Goal: Task Accomplishment & Management: Complete application form

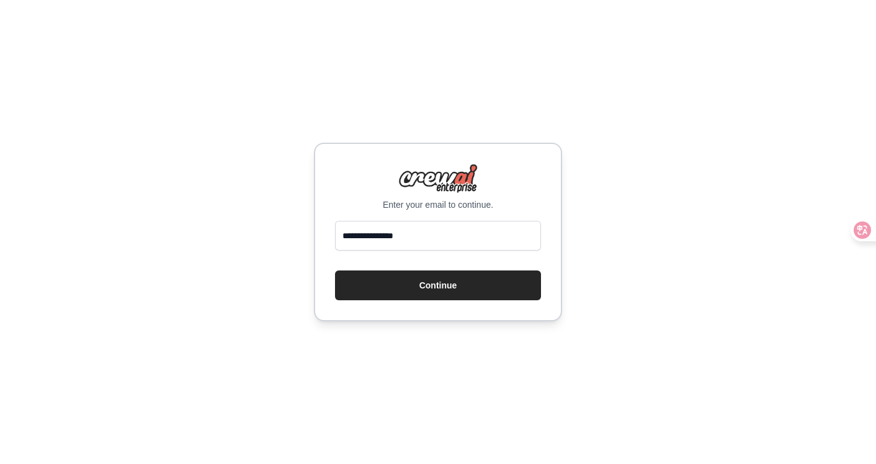
drag, startPoint x: 386, startPoint y: 235, endPoint x: 400, endPoint y: 235, distance: 14.3
click at [400, 235] on input "**********" at bounding box center [438, 236] width 206 height 30
type input "**********"
click at [430, 288] on button "Continue" at bounding box center [438, 285] width 206 height 30
